Goal: Navigation & Orientation: Find specific page/section

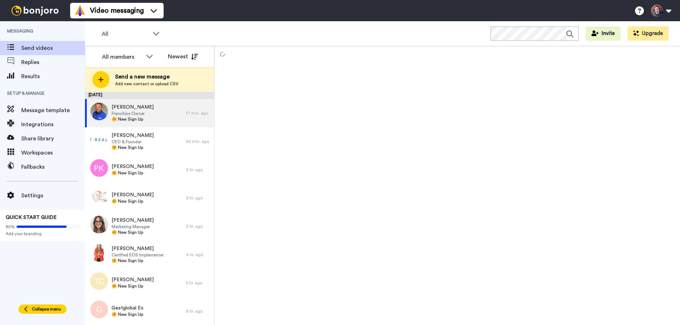
click at [38, 308] on span "Collapse menu" at bounding box center [46, 310] width 29 height 6
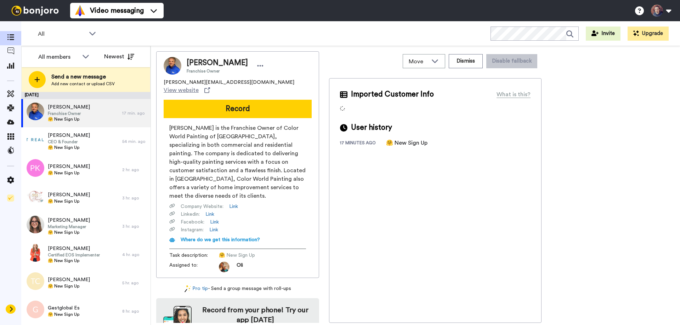
click at [12, 312] on icon at bounding box center [11, 310] width 4 height 6
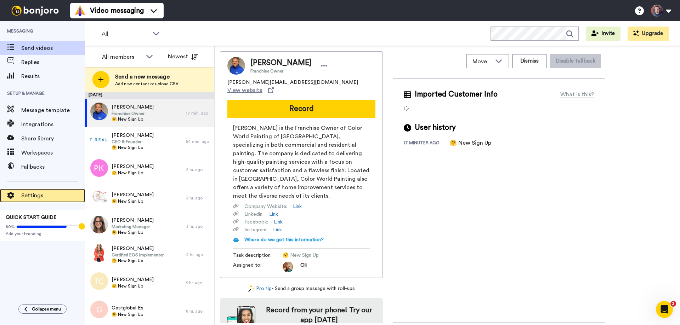
click at [33, 198] on span "Settings" at bounding box center [53, 196] width 64 height 8
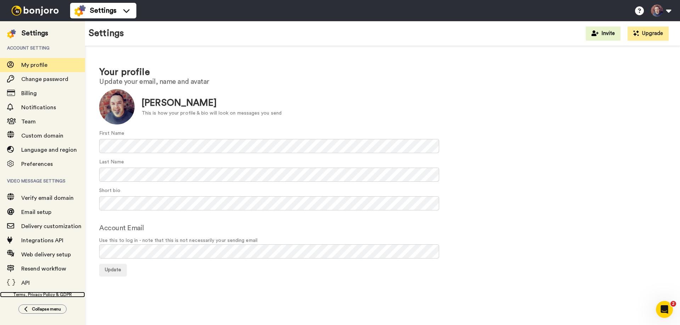
click at [41, 294] on link "Terms, Privacy Policy & GDPR" at bounding box center [42, 295] width 85 height 6
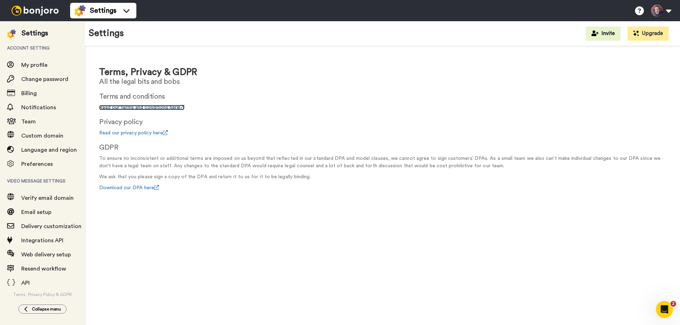
click at [133, 107] on link "Read our terms and conditions here" at bounding box center [141, 107] width 85 height 5
